Goal: Task Accomplishment & Management: Manage account settings

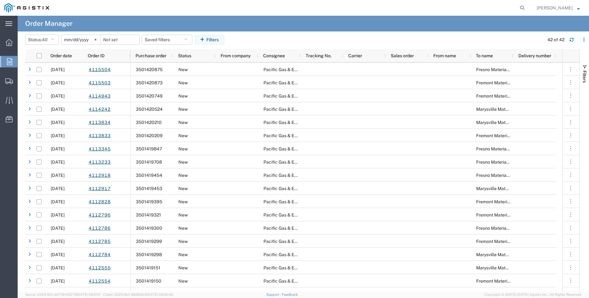
click at [9, 63] on icon at bounding box center [9, 61] width 5 height 7
